Goal: Task Accomplishment & Management: Manage account settings

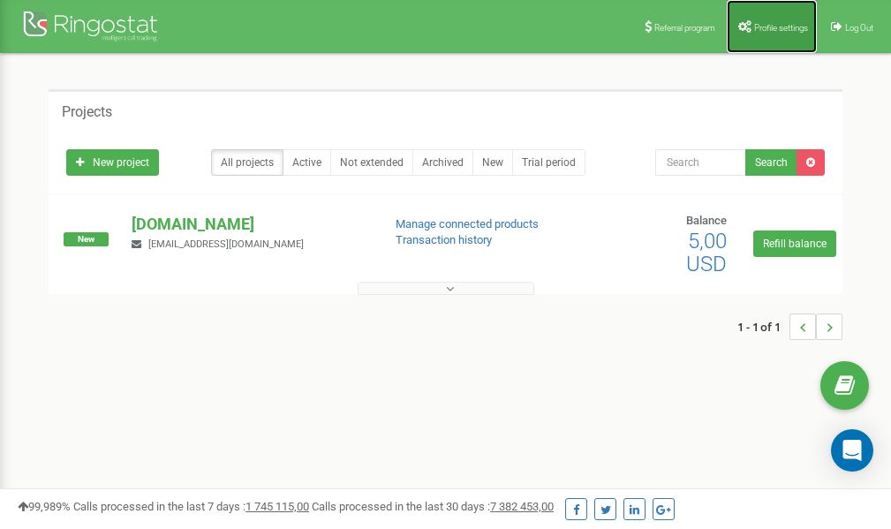
click at [766, 23] on span "Profile settings" at bounding box center [781, 28] width 54 height 10
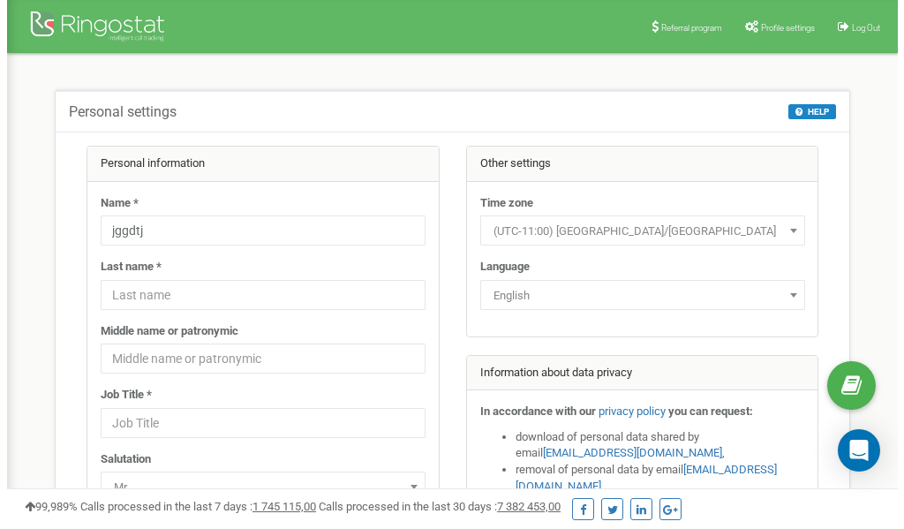
scroll to position [88, 0]
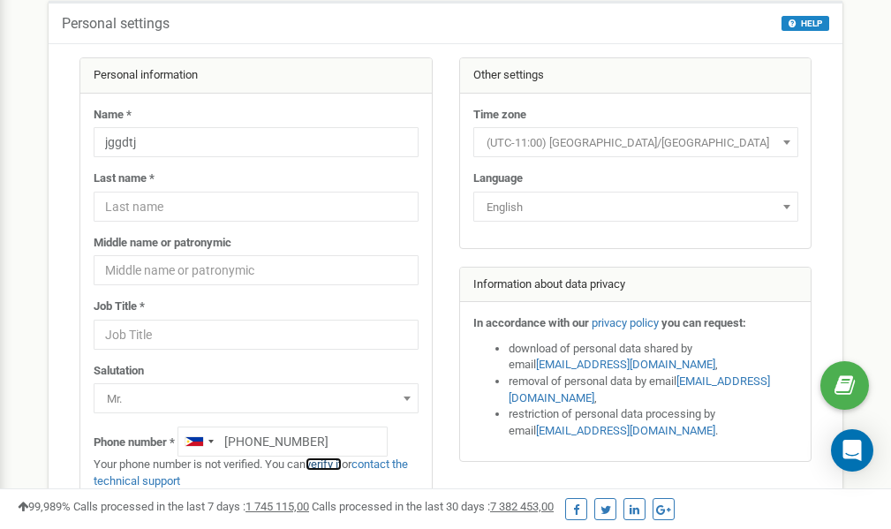
click at [337, 466] on link "verify it" at bounding box center [324, 463] width 36 height 13
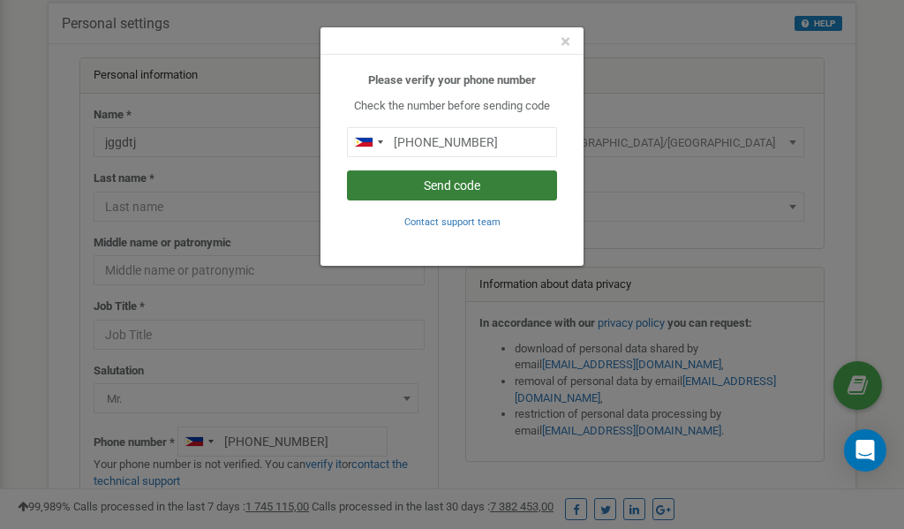
click at [468, 186] on button "Send code" at bounding box center [452, 185] width 210 height 30
